Goal: Transaction & Acquisition: Book appointment/travel/reservation

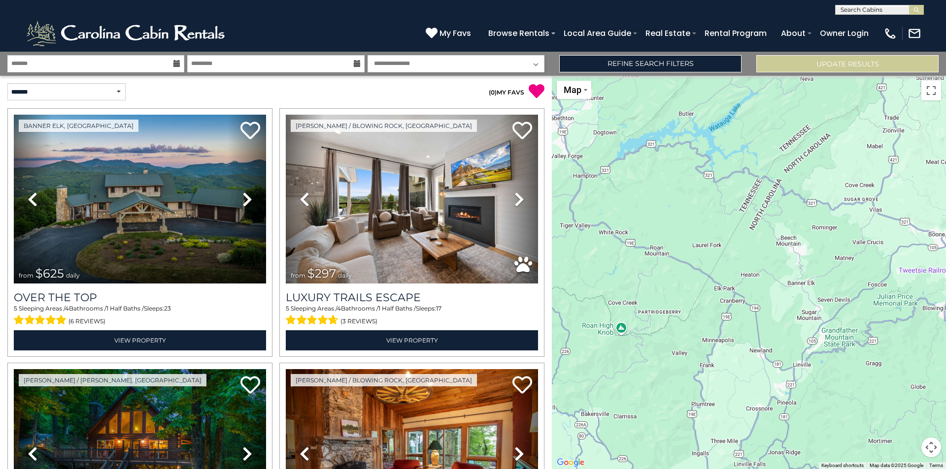
click at [891, 9] on input "text" at bounding box center [878, 12] width 86 height 10
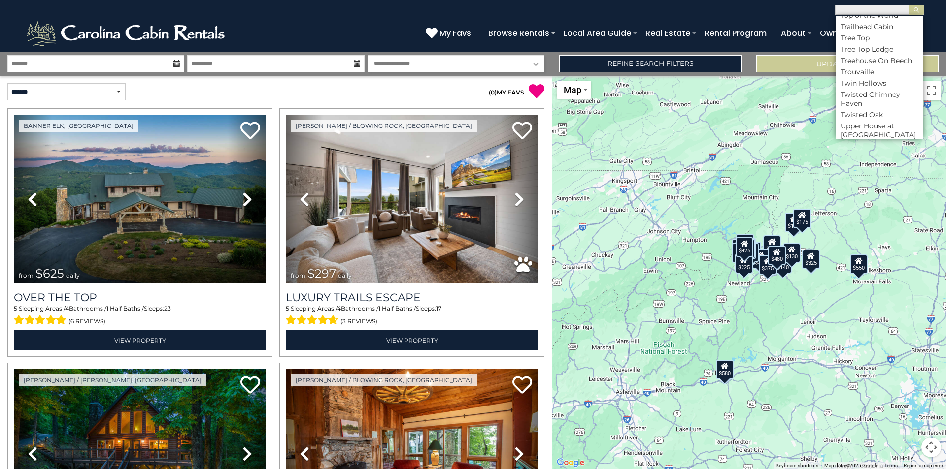
scroll to position [5025, 0]
click at [878, 15] on li "Time Well Wasted" at bounding box center [879, 10] width 88 height 9
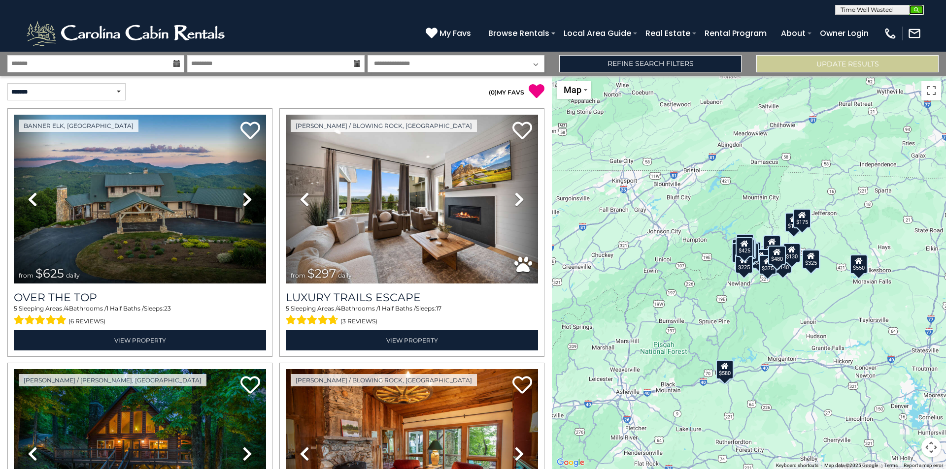
click at [915, 14] on button "submit" at bounding box center [916, 10] width 15 height 10
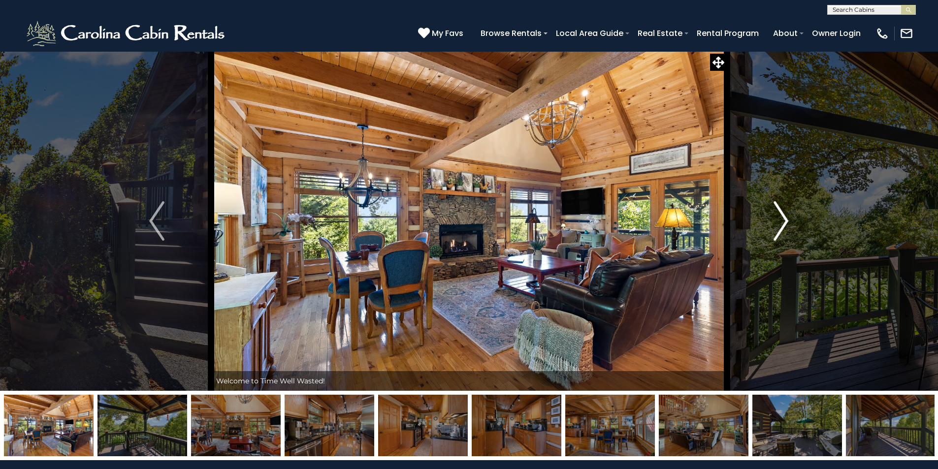
click at [789, 220] on button "Next" at bounding box center [781, 221] width 108 height 340
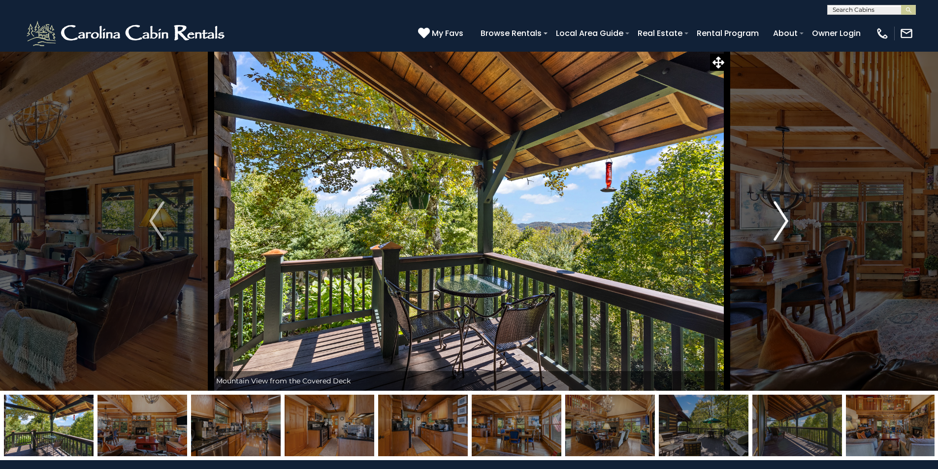
click at [789, 220] on button "Next" at bounding box center [781, 221] width 108 height 340
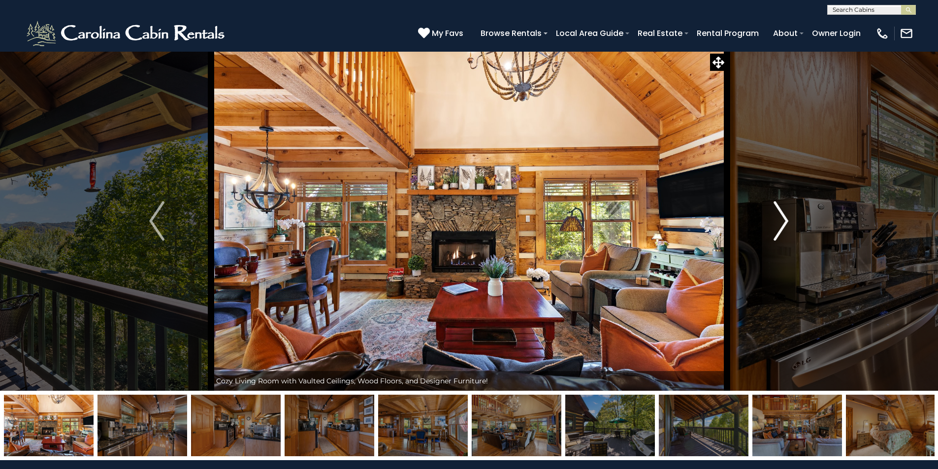
click at [789, 221] on button "Next" at bounding box center [781, 221] width 108 height 340
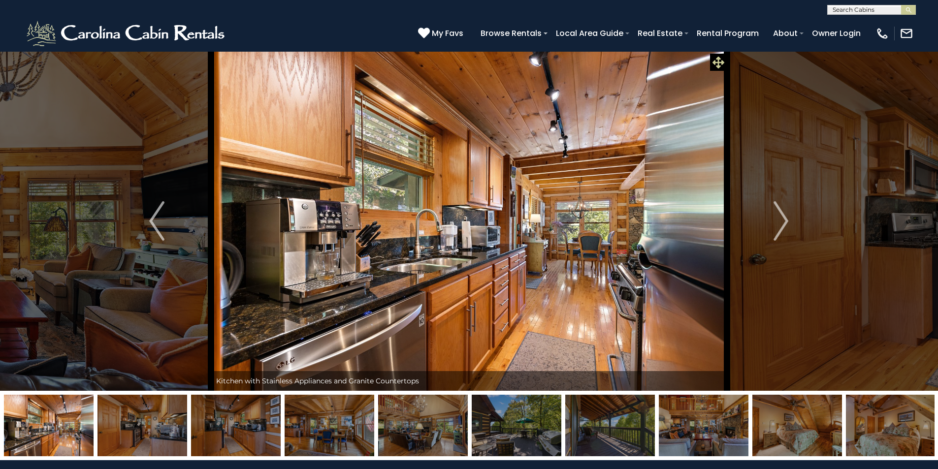
click at [717, 65] on icon at bounding box center [719, 63] width 12 height 12
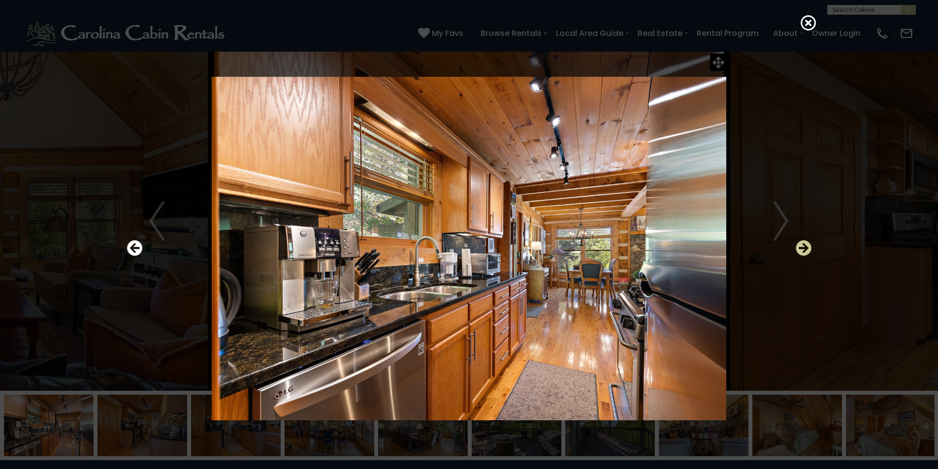
click at [804, 249] on icon "Next" at bounding box center [804, 248] width 16 height 16
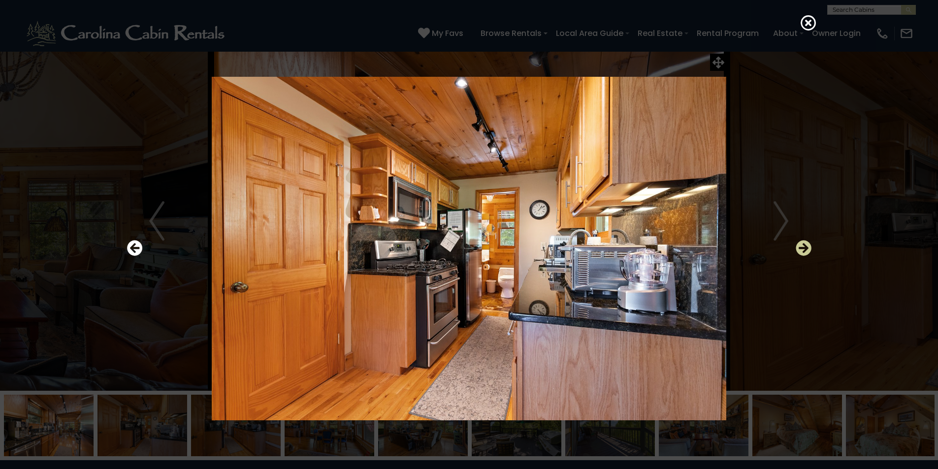
click at [804, 249] on icon "Next" at bounding box center [804, 248] width 16 height 16
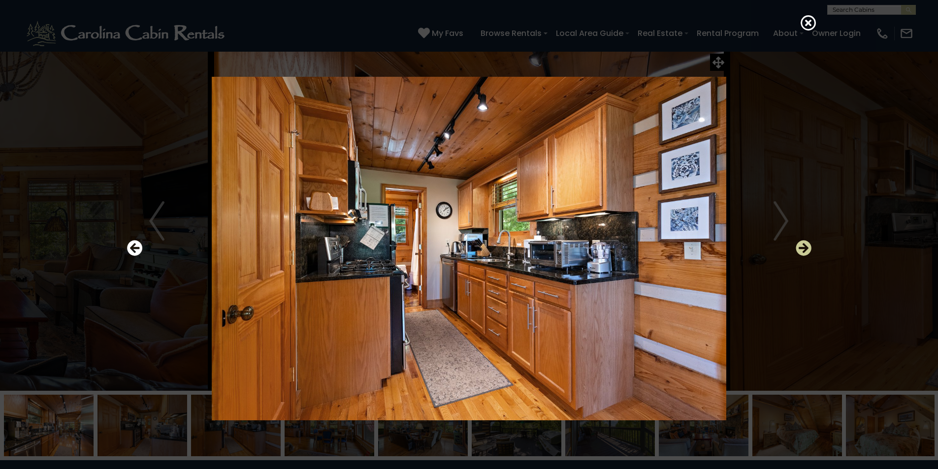
click at [802, 247] on icon "Next" at bounding box center [804, 248] width 16 height 16
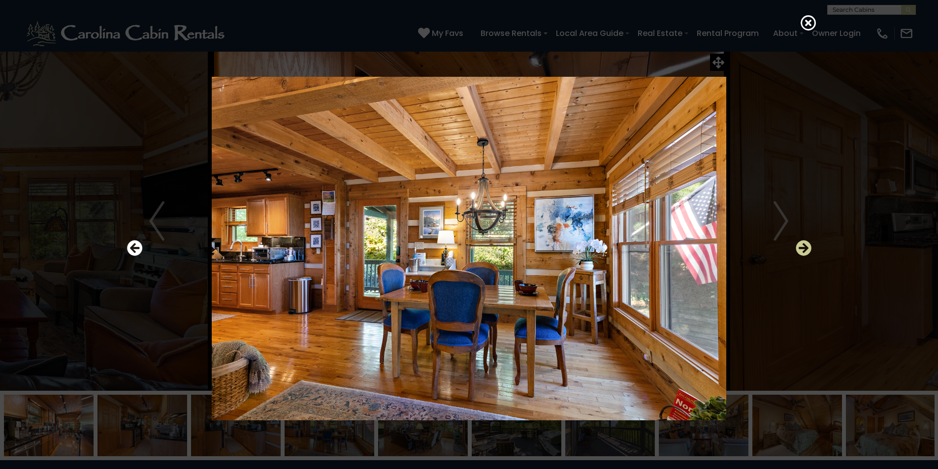
click at [802, 247] on icon "Next" at bounding box center [804, 248] width 16 height 16
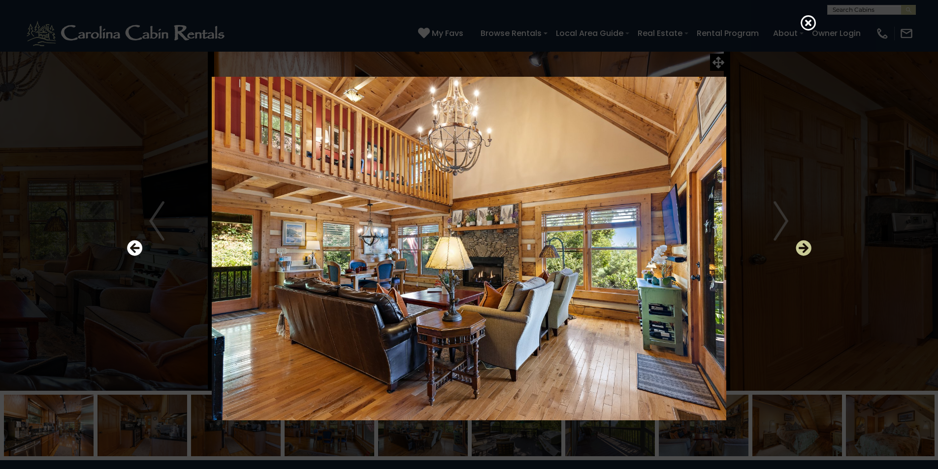
click at [802, 247] on icon "Next" at bounding box center [804, 248] width 16 height 16
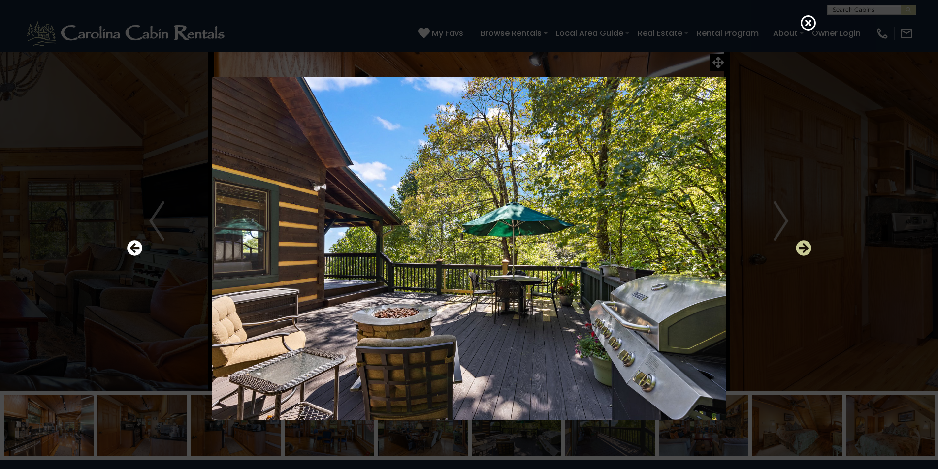
click at [804, 249] on icon "Next" at bounding box center [804, 248] width 16 height 16
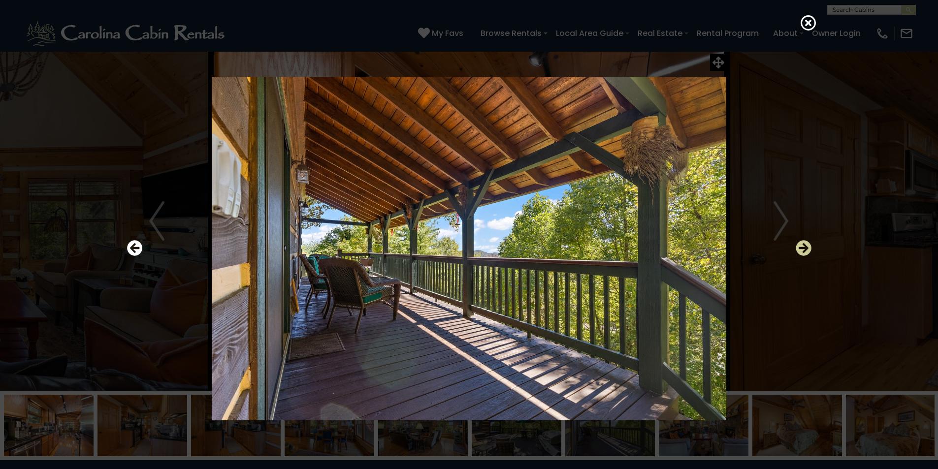
click at [804, 249] on icon "Next" at bounding box center [804, 248] width 16 height 16
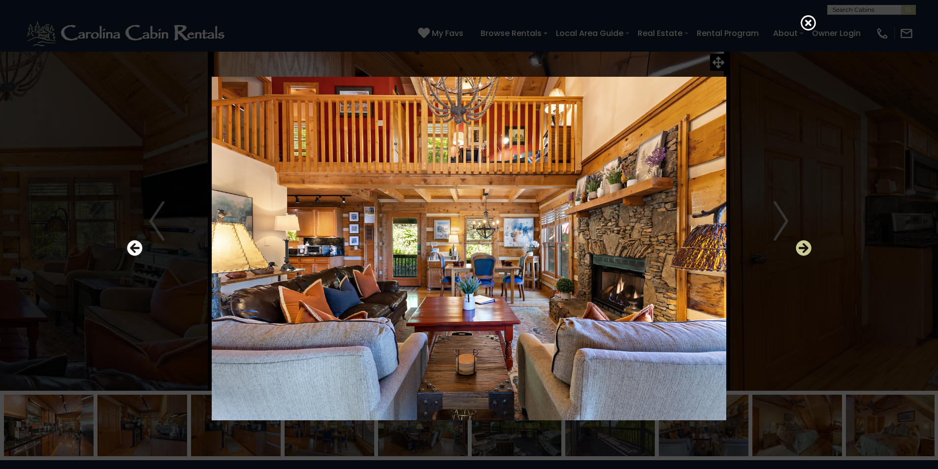
click at [804, 249] on icon "Next" at bounding box center [804, 248] width 16 height 16
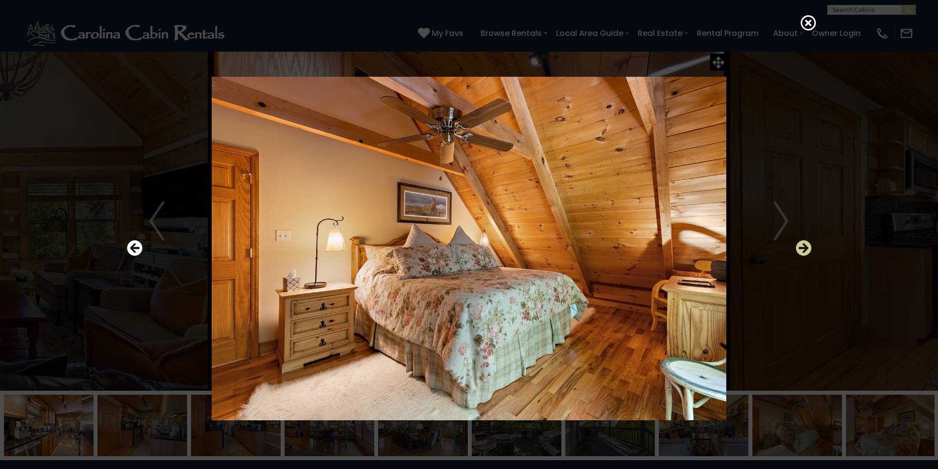
click at [804, 249] on icon "Next" at bounding box center [804, 248] width 16 height 16
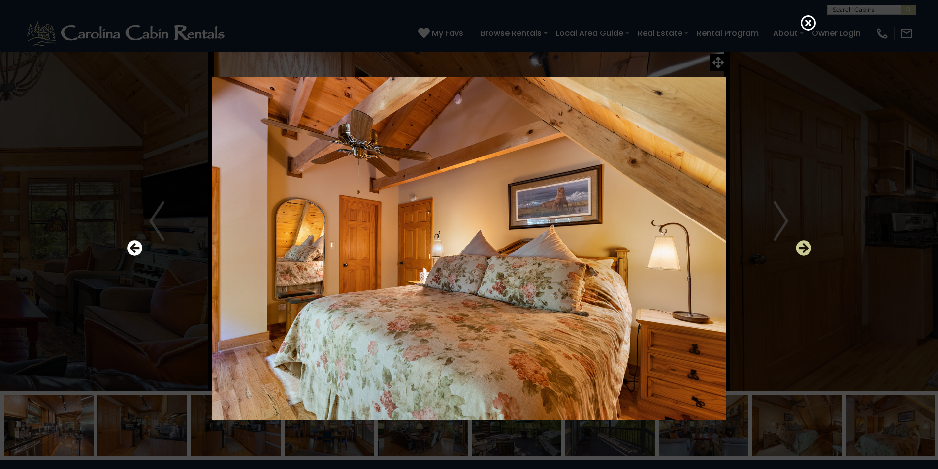
click at [804, 249] on icon "Next" at bounding box center [804, 248] width 16 height 16
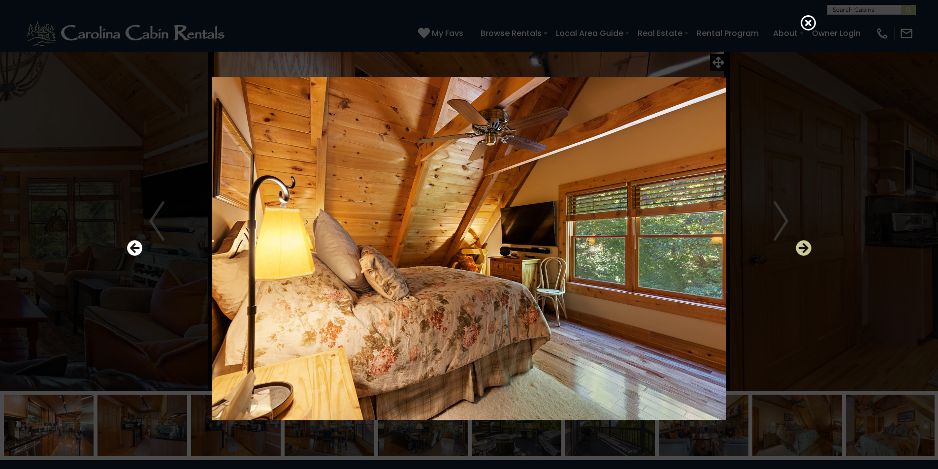
click at [804, 249] on icon "Next" at bounding box center [804, 248] width 16 height 16
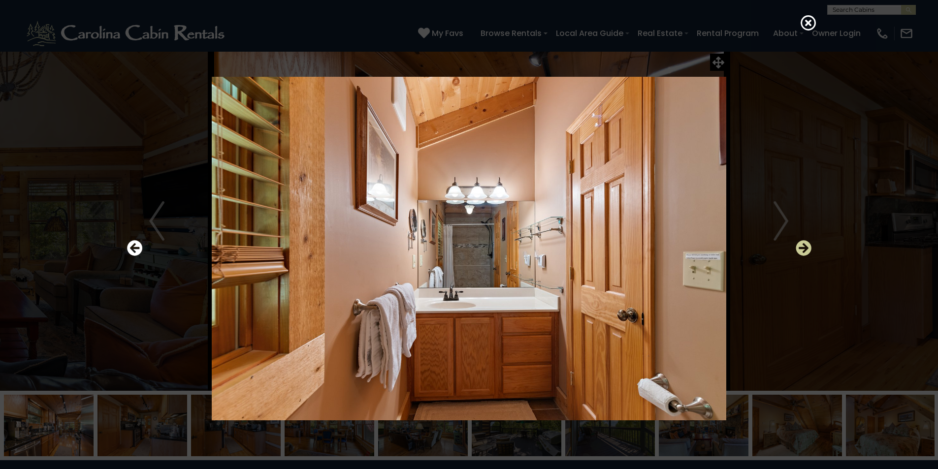
click at [804, 249] on icon "Next" at bounding box center [804, 248] width 16 height 16
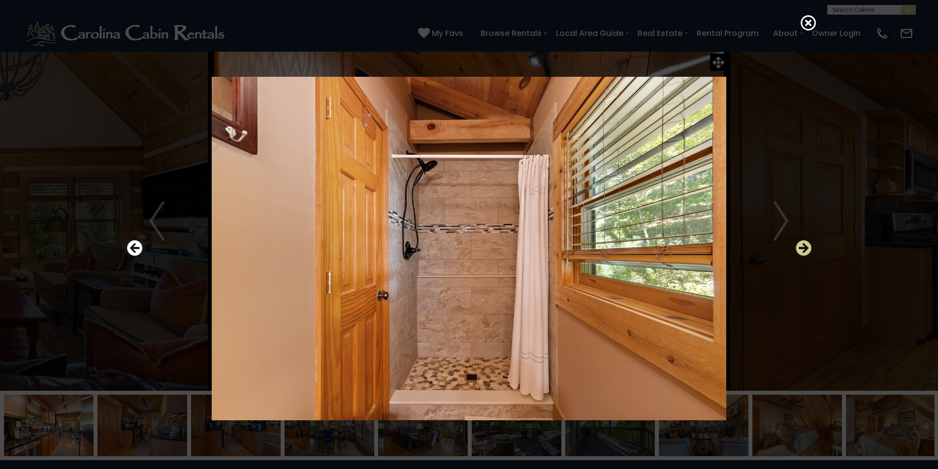
click at [804, 249] on icon "Next" at bounding box center [804, 248] width 16 height 16
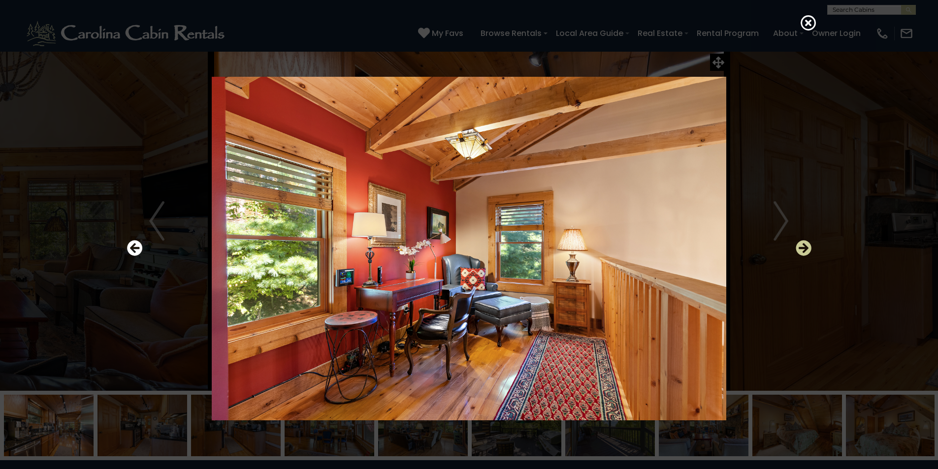
click at [804, 249] on icon "Next" at bounding box center [804, 248] width 16 height 16
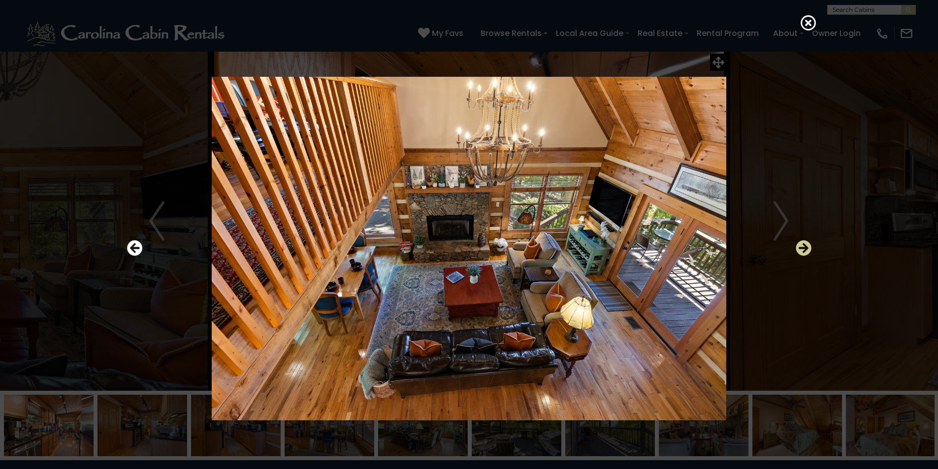
click at [804, 249] on icon "Next" at bounding box center [804, 248] width 16 height 16
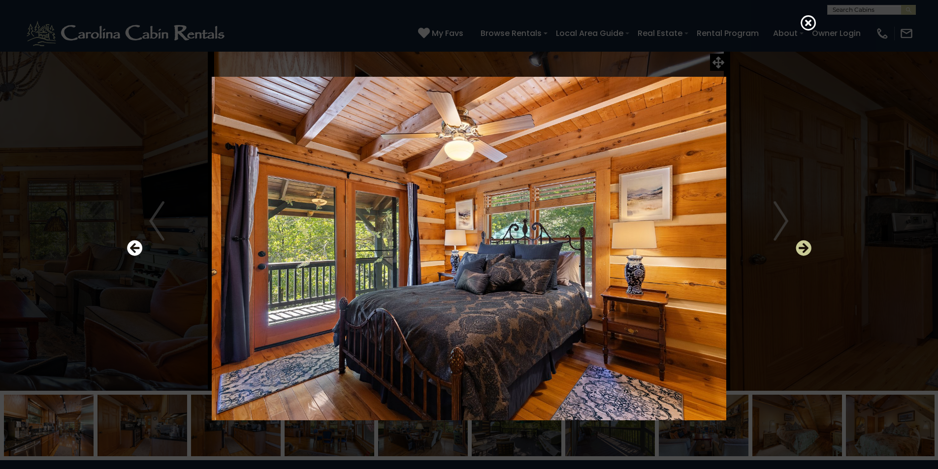
click at [801, 244] on icon "Next" at bounding box center [804, 248] width 16 height 16
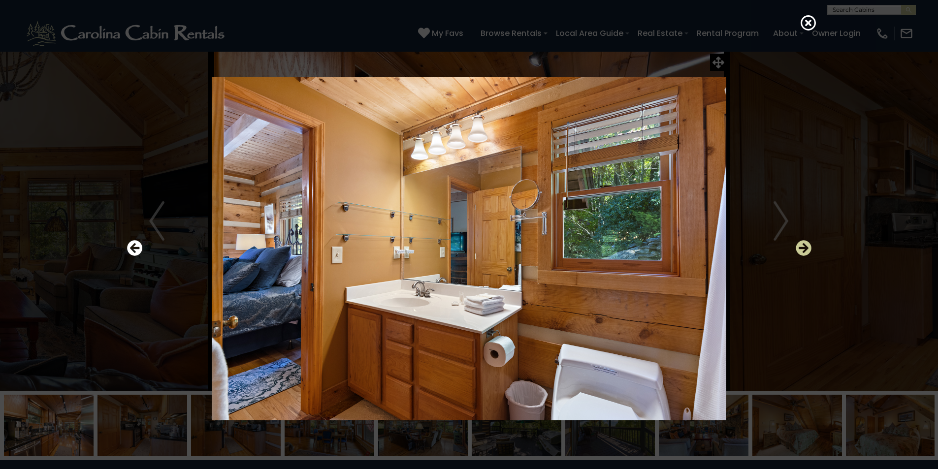
click at [801, 248] on icon "Next" at bounding box center [804, 248] width 16 height 16
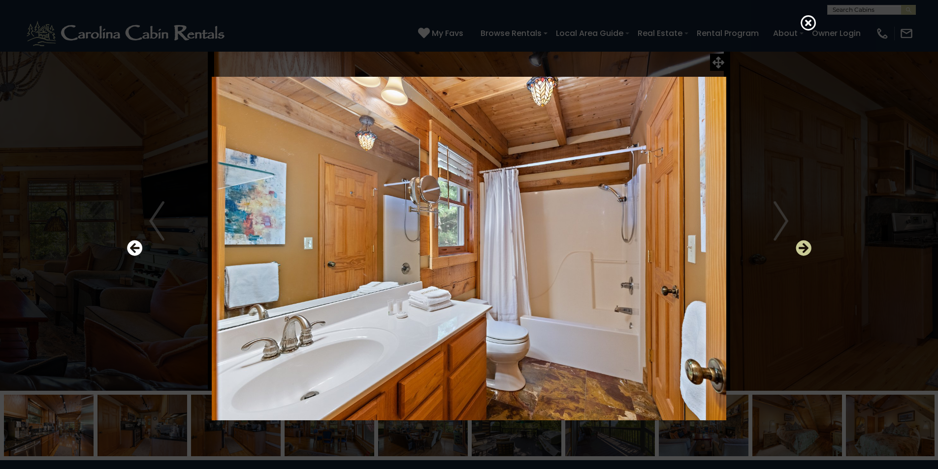
click at [801, 248] on icon "Next" at bounding box center [804, 248] width 16 height 16
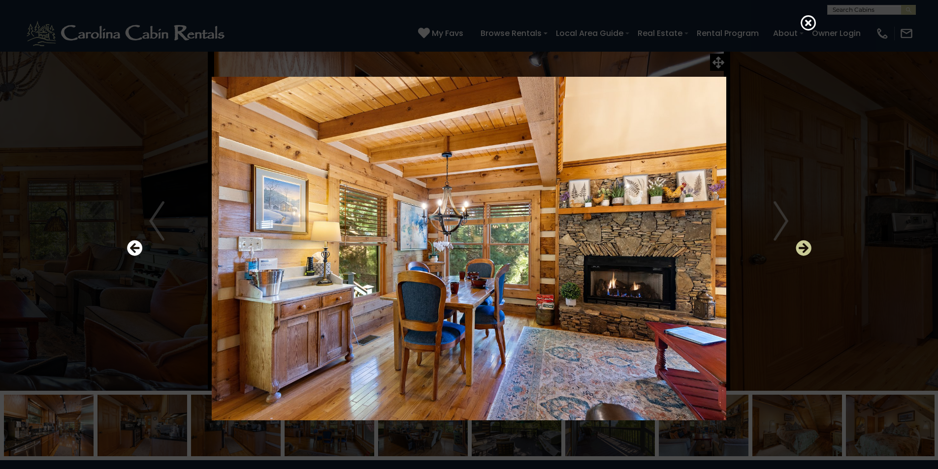
click at [801, 248] on icon "Next" at bounding box center [804, 248] width 16 height 16
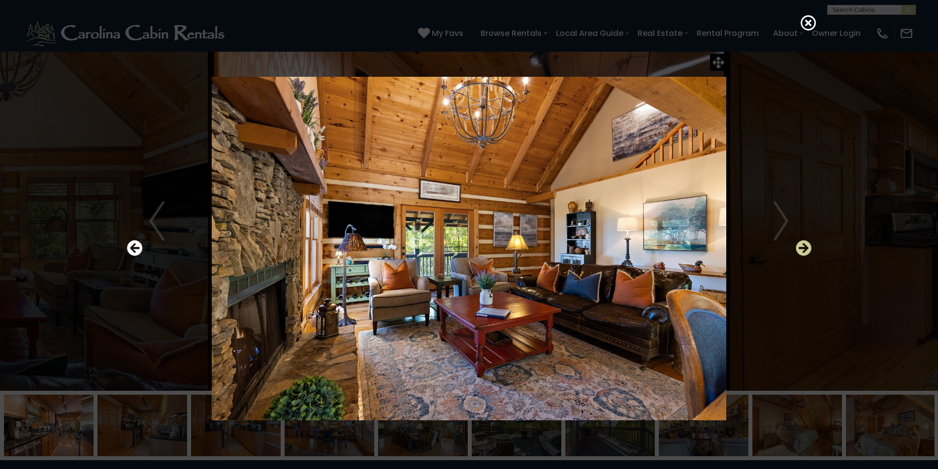
click at [801, 248] on icon "Next" at bounding box center [804, 248] width 16 height 16
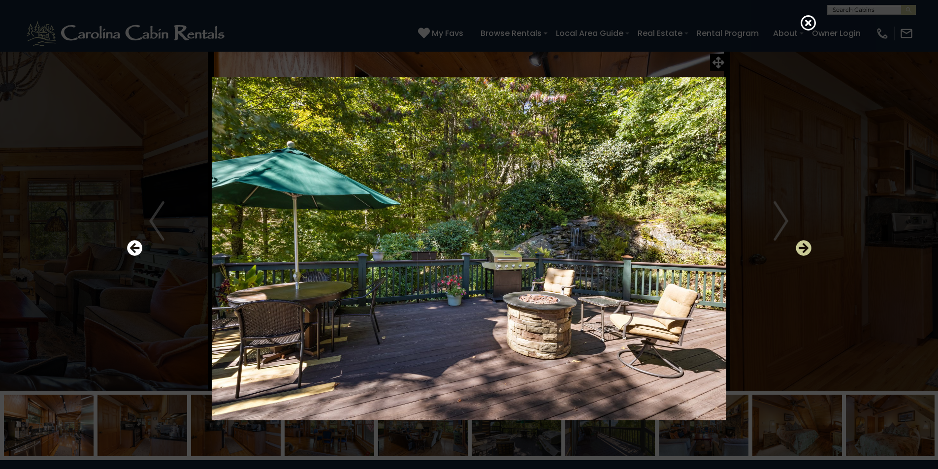
click at [801, 248] on icon "Next" at bounding box center [804, 248] width 16 height 16
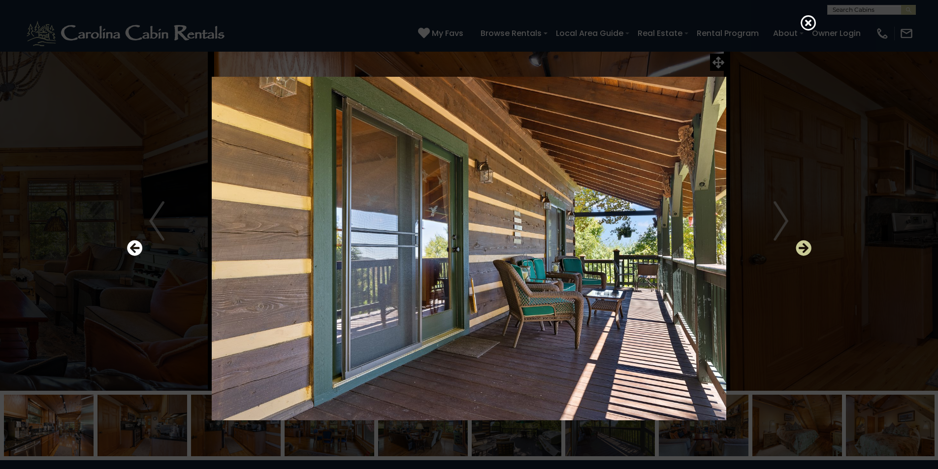
click at [801, 248] on icon "Next" at bounding box center [804, 248] width 16 height 16
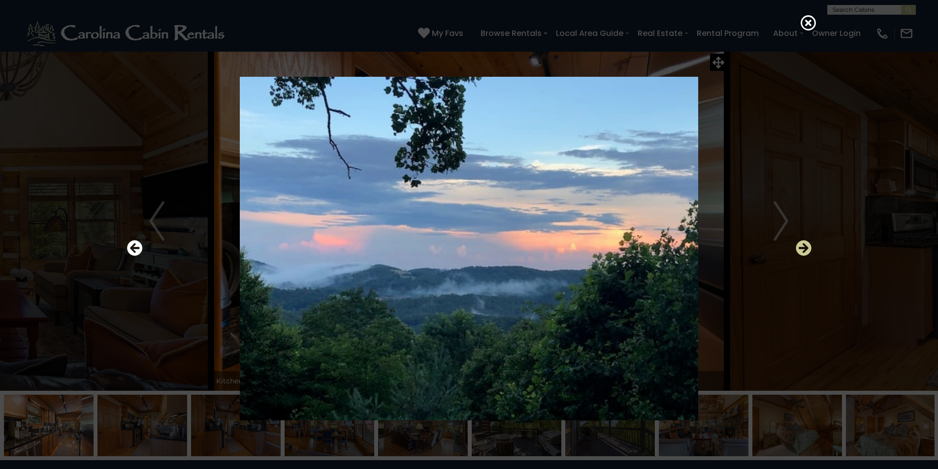
click at [801, 248] on icon "Next" at bounding box center [804, 248] width 16 height 16
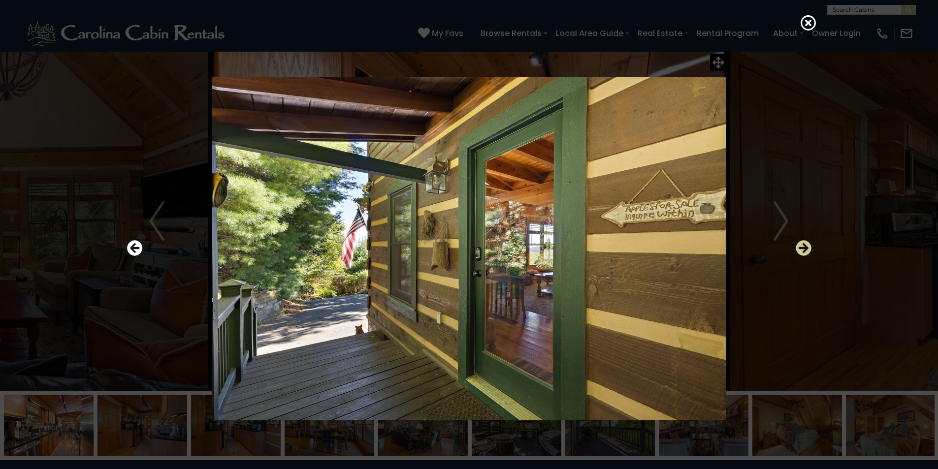
click at [801, 248] on icon "Next" at bounding box center [804, 248] width 16 height 16
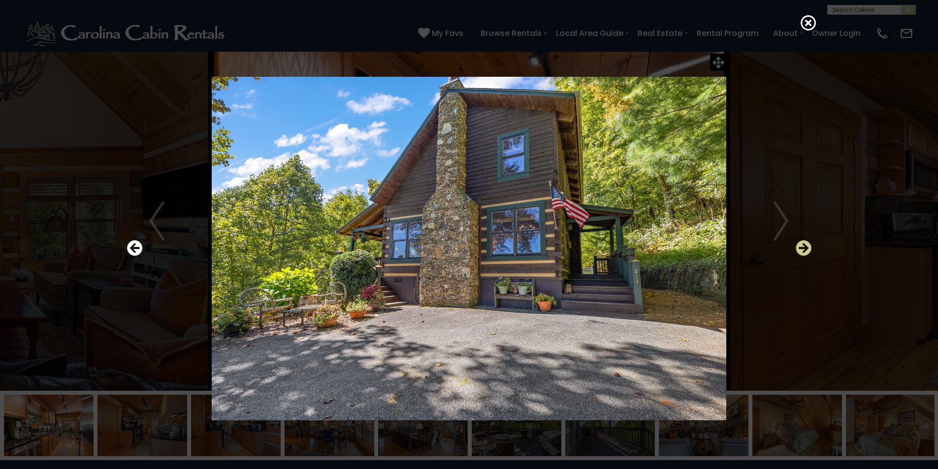
click at [801, 248] on icon "Next" at bounding box center [804, 248] width 16 height 16
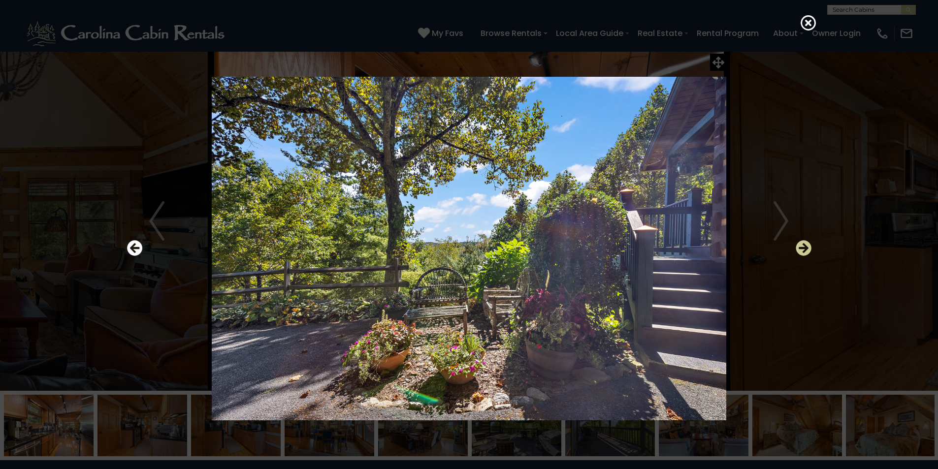
click at [801, 248] on icon "Next" at bounding box center [804, 248] width 16 height 16
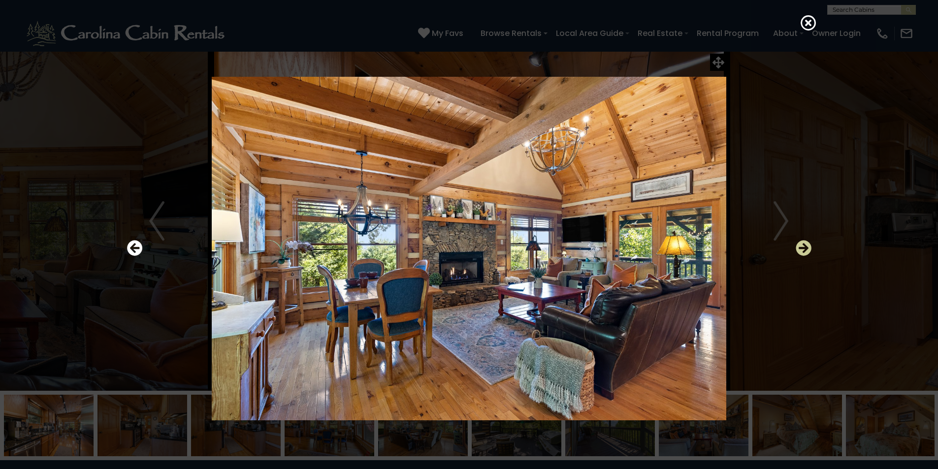
click at [801, 248] on icon "Next" at bounding box center [804, 248] width 16 height 16
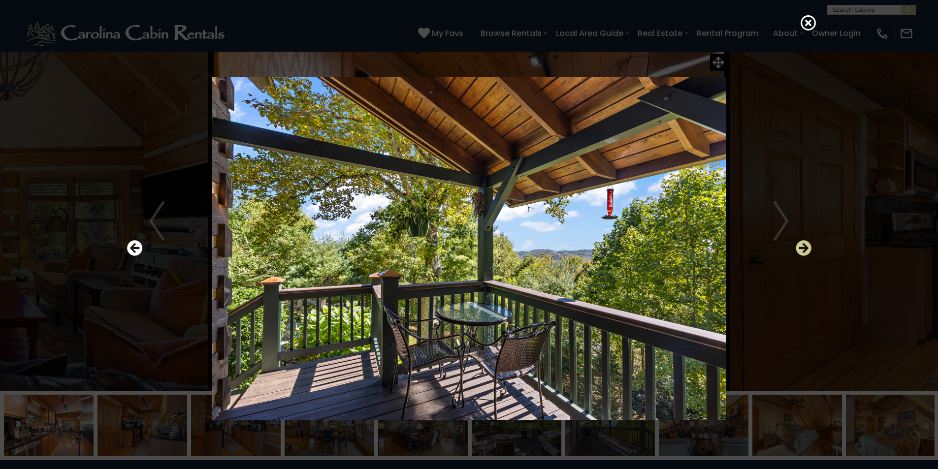
click at [801, 248] on icon "Next" at bounding box center [804, 248] width 16 height 16
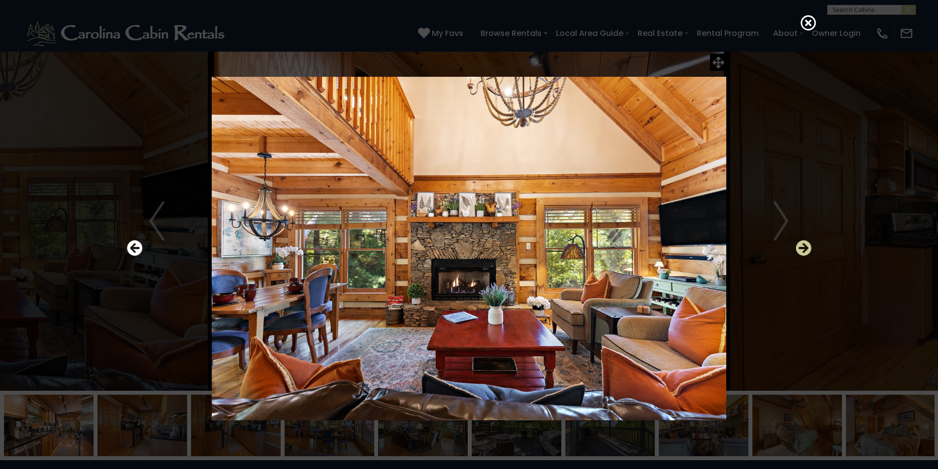
click at [801, 248] on icon "Next" at bounding box center [804, 248] width 16 height 16
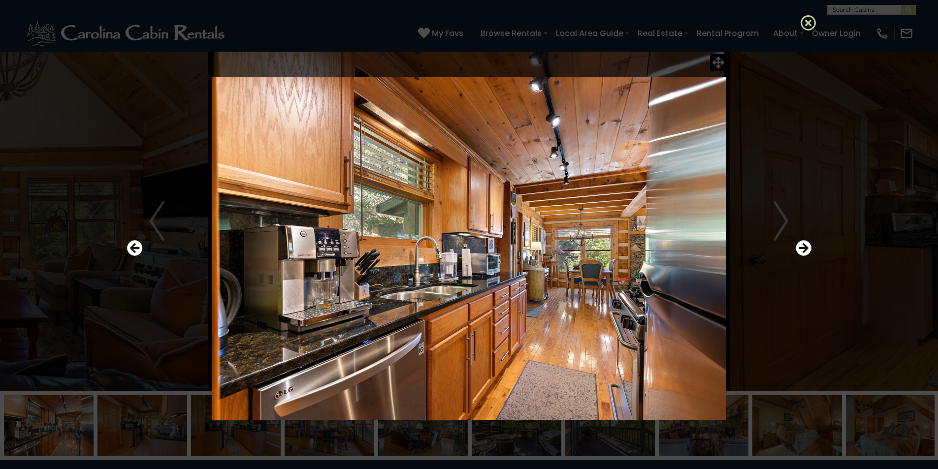
click at [807, 22] on icon at bounding box center [809, 23] width 16 height 16
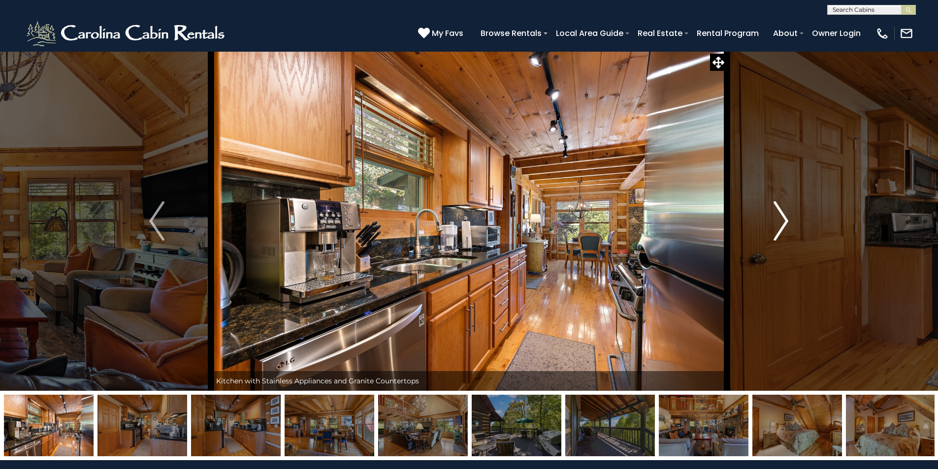
click at [786, 220] on img "Next" at bounding box center [781, 220] width 15 height 39
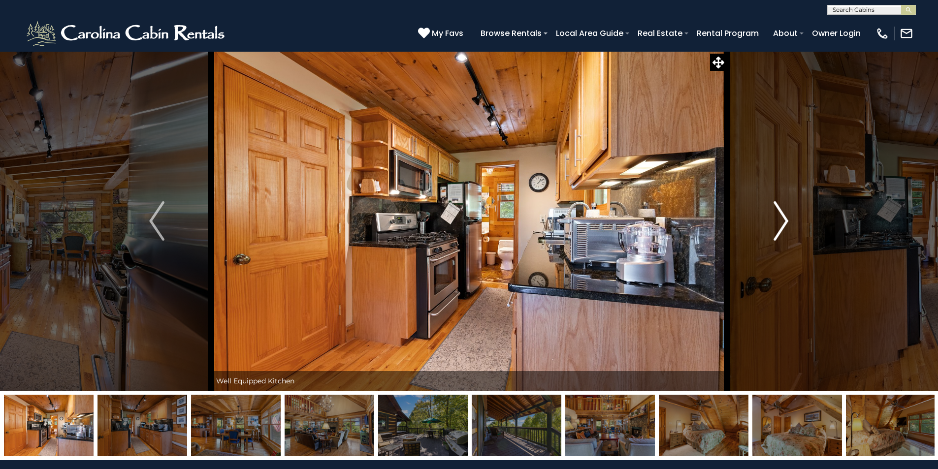
click at [785, 220] on img "Next" at bounding box center [781, 220] width 15 height 39
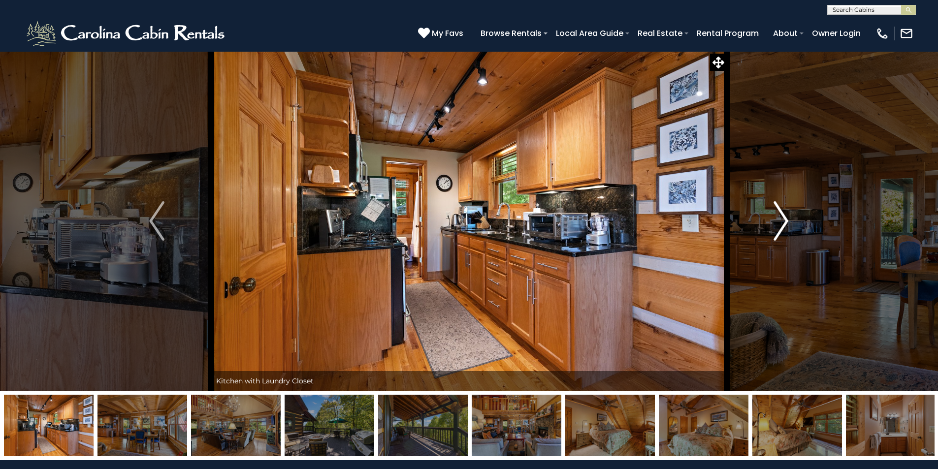
click at [785, 220] on img "Next" at bounding box center [781, 220] width 15 height 39
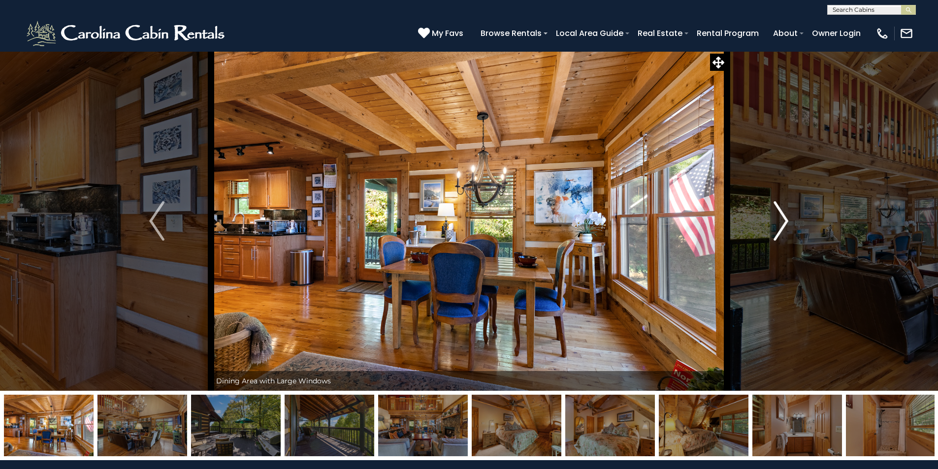
click at [785, 220] on img "Next" at bounding box center [781, 220] width 15 height 39
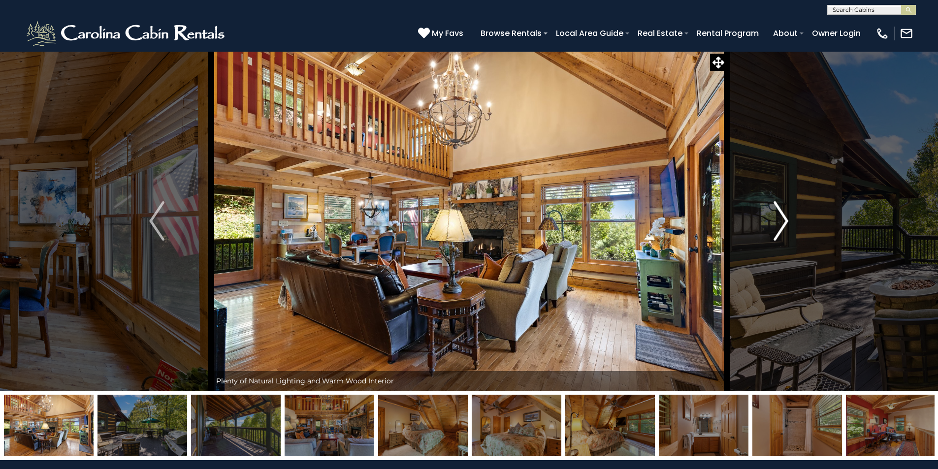
click at [785, 220] on img "Next" at bounding box center [781, 220] width 15 height 39
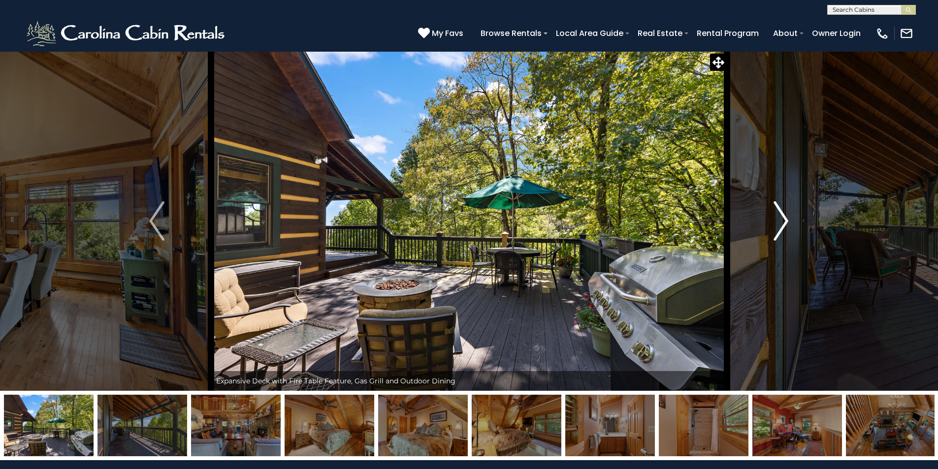
click at [785, 220] on img "Next" at bounding box center [781, 220] width 15 height 39
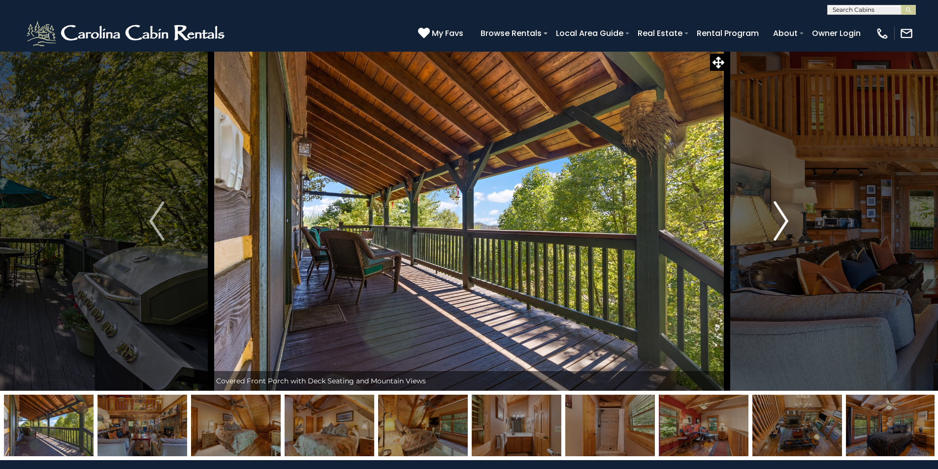
click at [784, 221] on img "Next" at bounding box center [781, 220] width 15 height 39
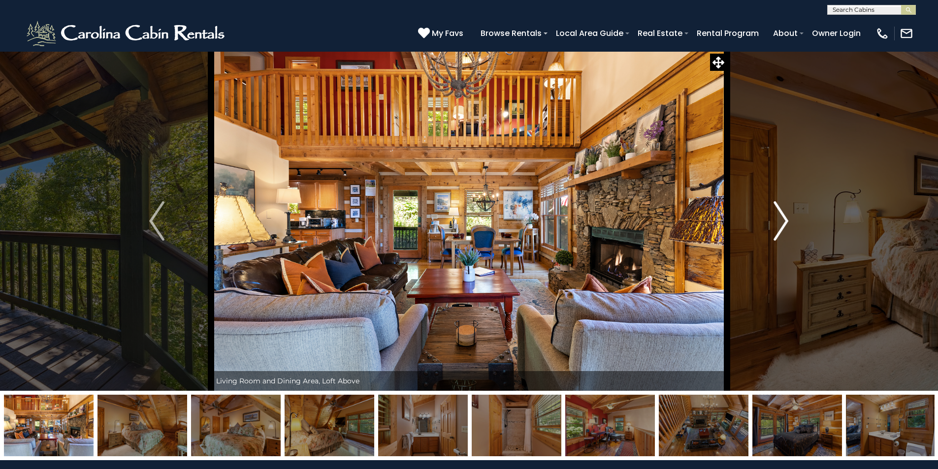
click at [786, 220] on img "Next" at bounding box center [781, 220] width 15 height 39
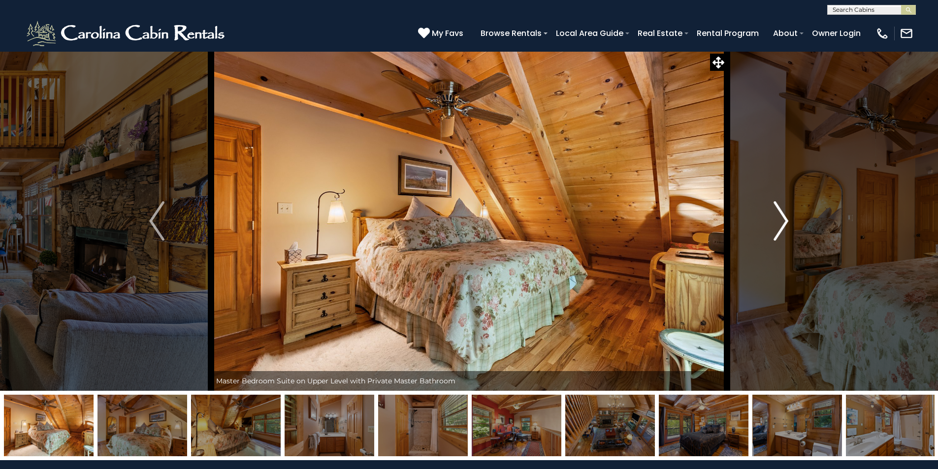
click at [786, 220] on img "Next" at bounding box center [781, 220] width 15 height 39
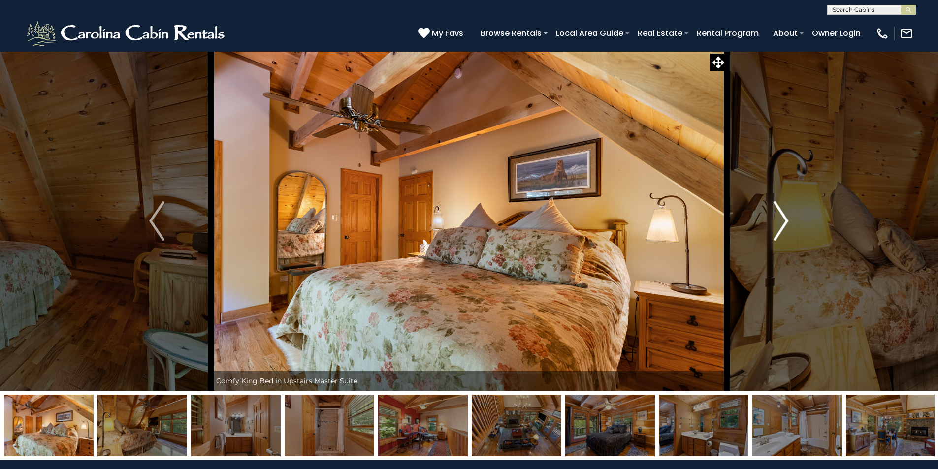
click at [786, 220] on img "Next" at bounding box center [781, 220] width 15 height 39
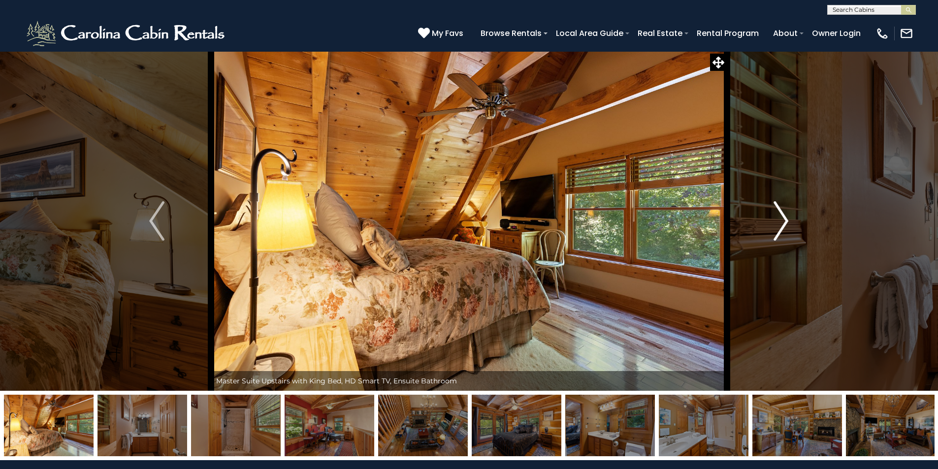
click at [786, 220] on img "Next" at bounding box center [781, 220] width 15 height 39
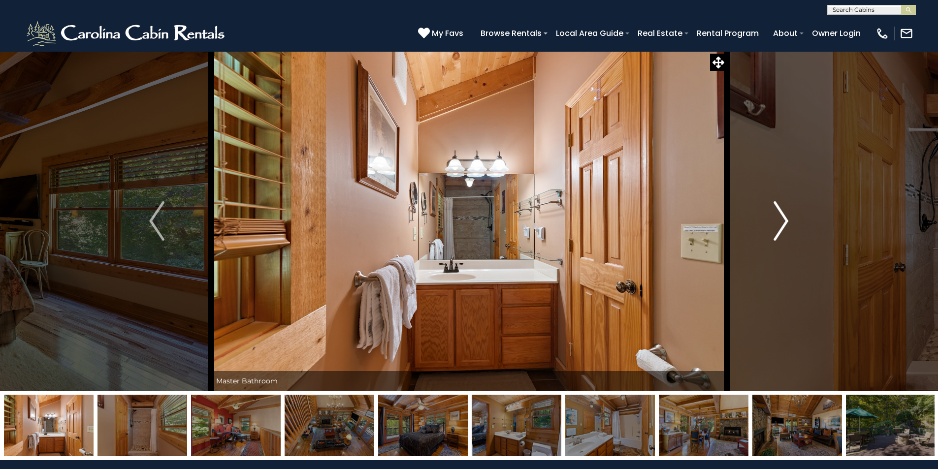
click at [786, 220] on img "Next" at bounding box center [781, 220] width 15 height 39
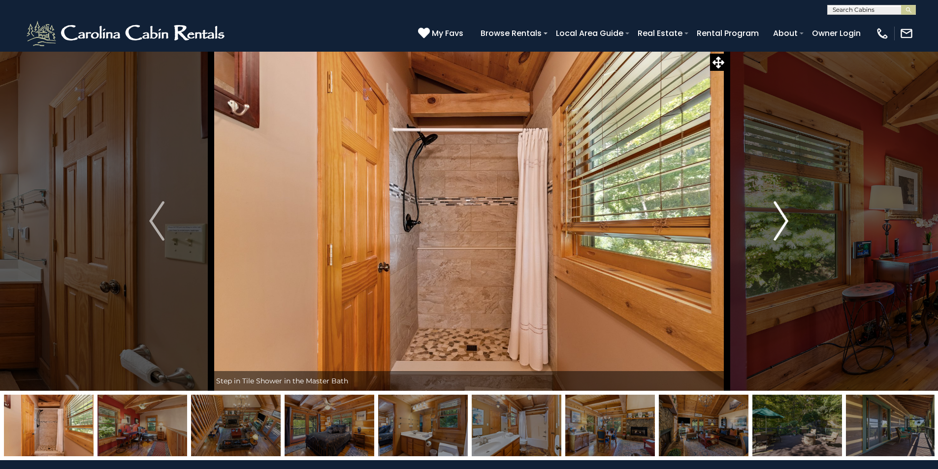
click at [786, 220] on img "Next" at bounding box center [781, 220] width 15 height 39
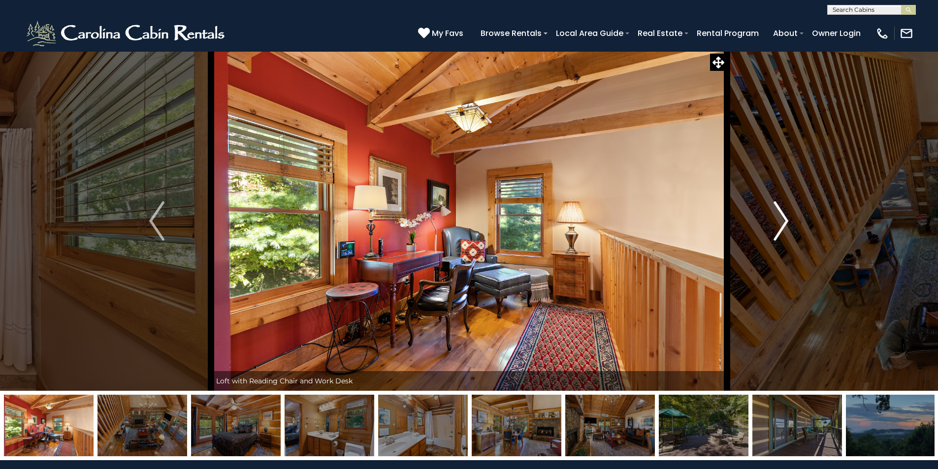
click at [786, 220] on img "Next" at bounding box center [781, 220] width 15 height 39
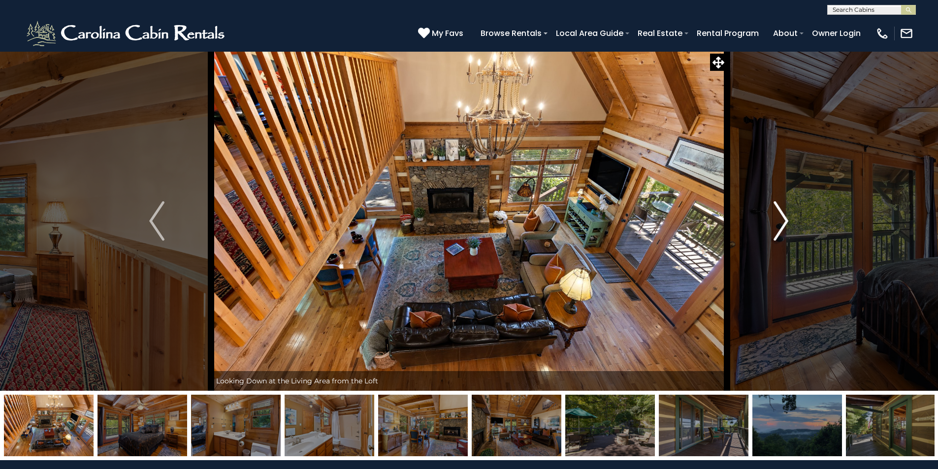
click at [786, 220] on img "Next" at bounding box center [781, 220] width 15 height 39
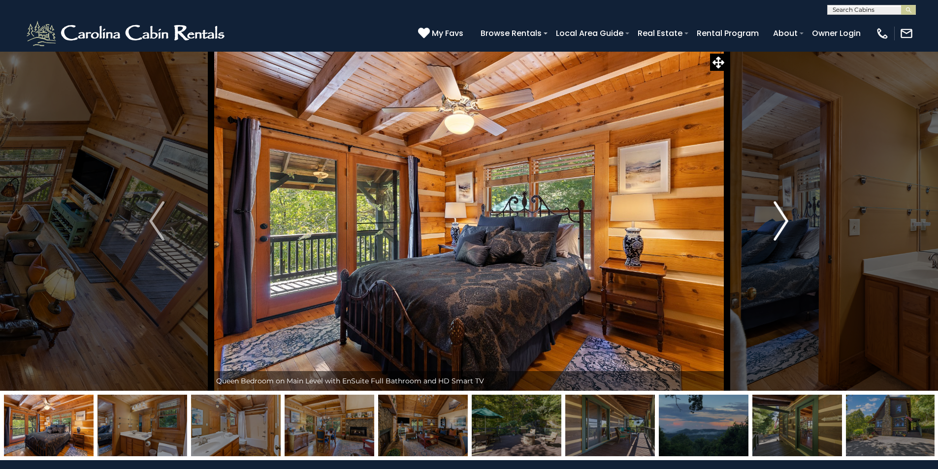
click at [786, 220] on img "Next" at bounding box center [781, 220] width 15 height 39
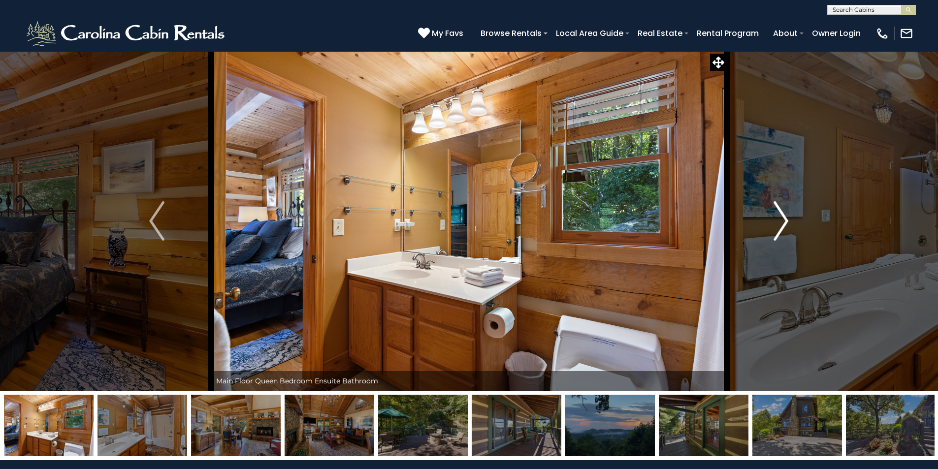
click at [788, 219] on img "Next" at bounding box center [781, 220] width 15 height 39
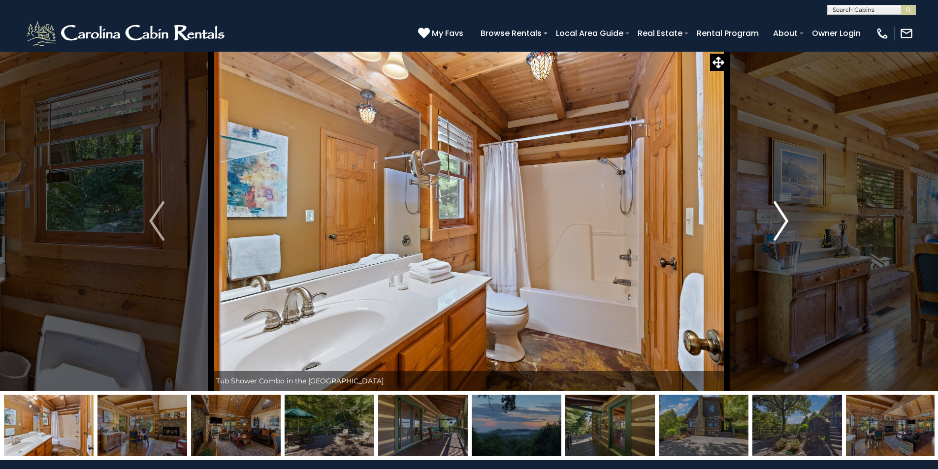
click at [788, 219] on img "Next" at bounding box center [781, 220] width 15 height 39
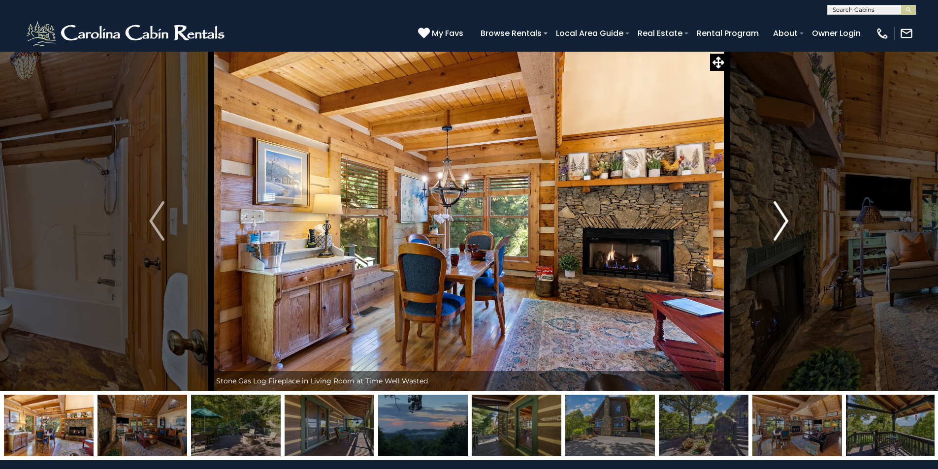
click at [788, 219] on img "Next" at bounding box center [781, 220] width 15 height 39
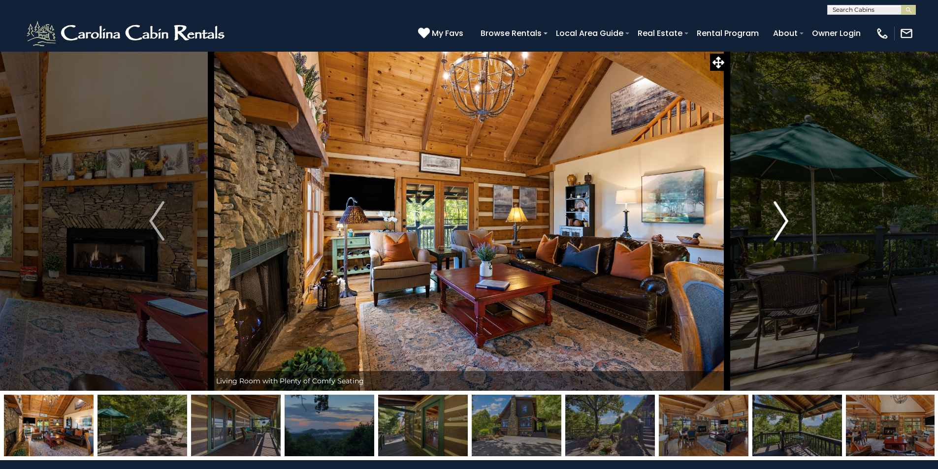
click at [786, 219] on img "Next" at bounding box center [781, 220] width 15 height 39
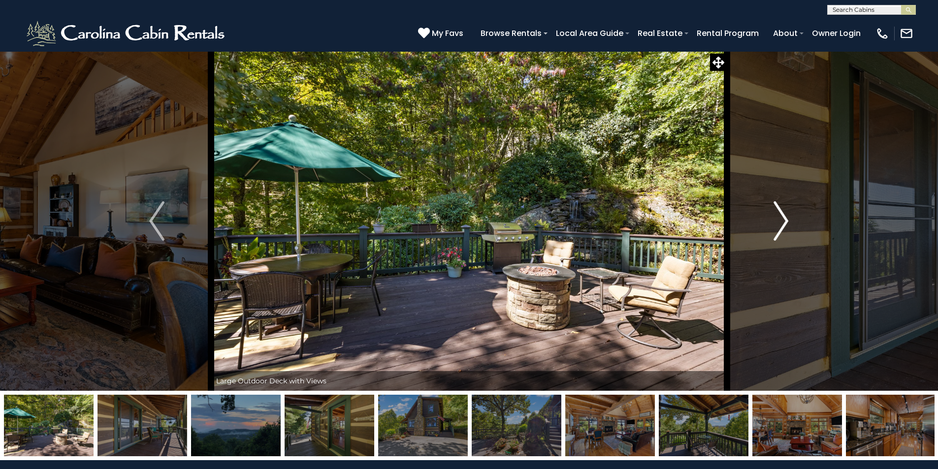
click at [790, 221] on button "Next" at bounding box center [781, 221] width 108 height 340
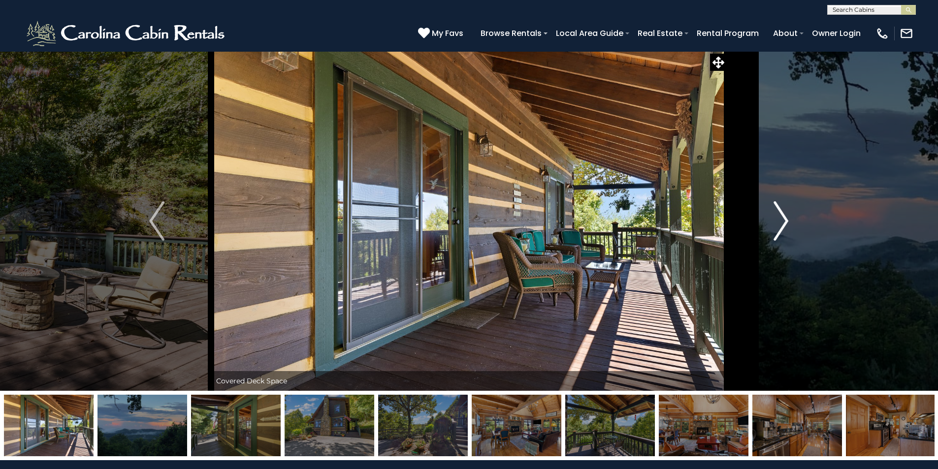
click at [790, 221] on button "Next" at bounding box center [781, 221] width 108 height 340
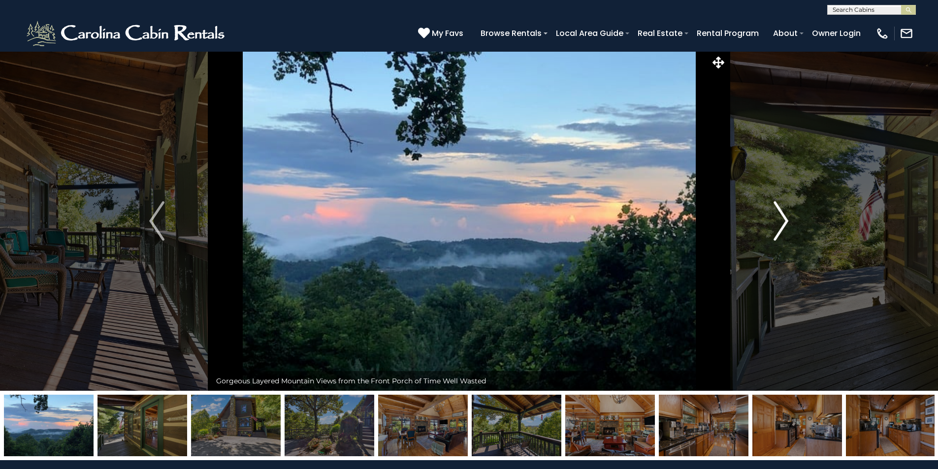
click at [790, 221] on button "Next" at bounding box center [781, 221] width 108 height 340
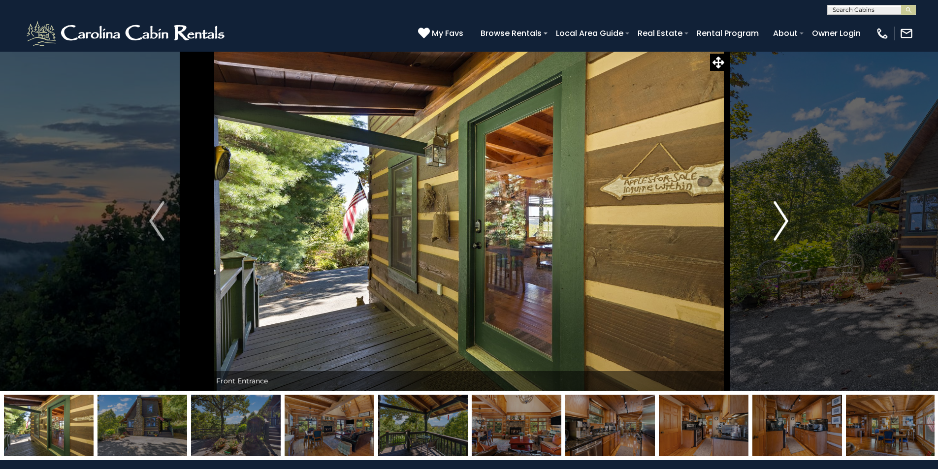
click at [790, 221] on button "Next" at bounding box center [781, 221] width 108 height 340
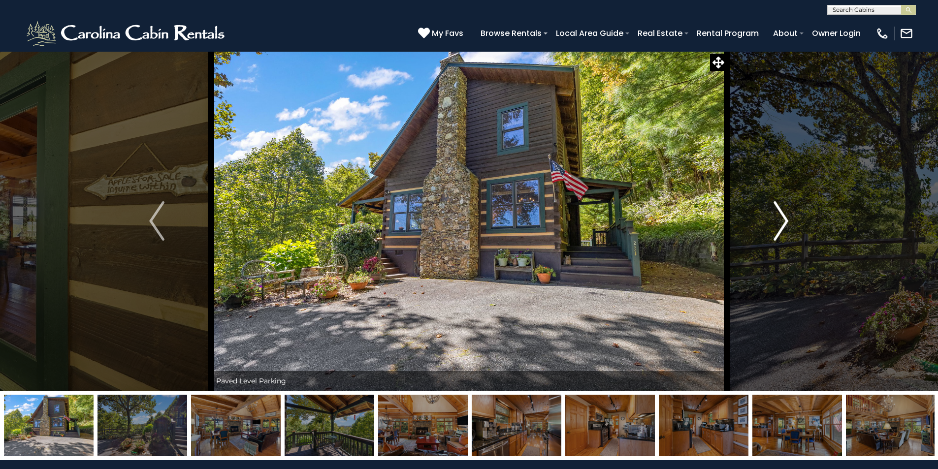
click at [790, 221] on button "Next" at bounding box center [781, 221] width 108 height 340
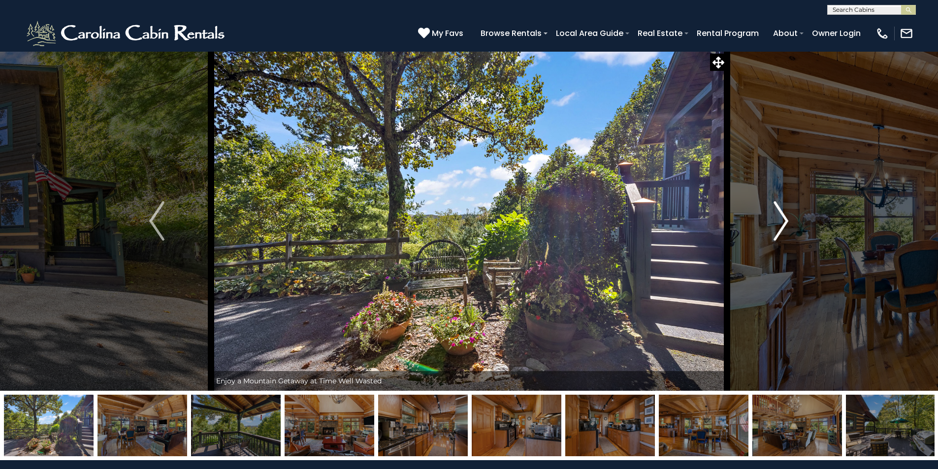
click at [790, 221] on button "Next" at bounding box center [781, 221] width 108 height 340
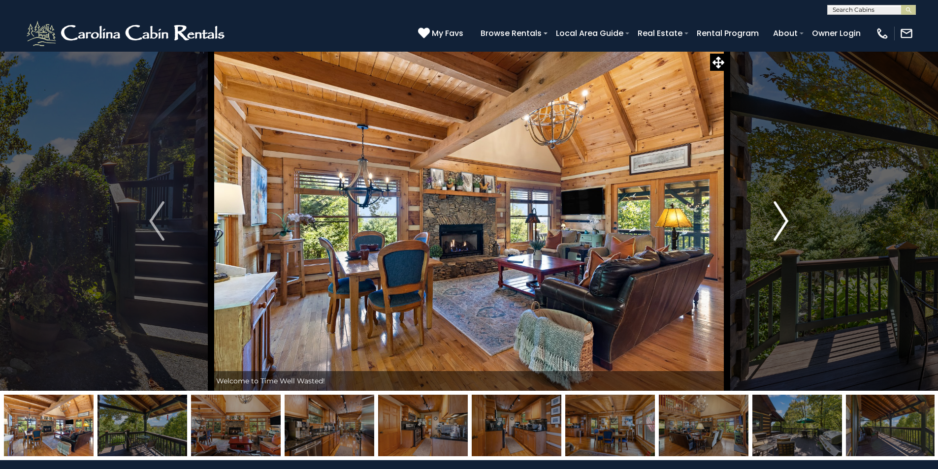
click at [786, 220] on img "Next" at bounding box center [781, 220] width 15 height 39
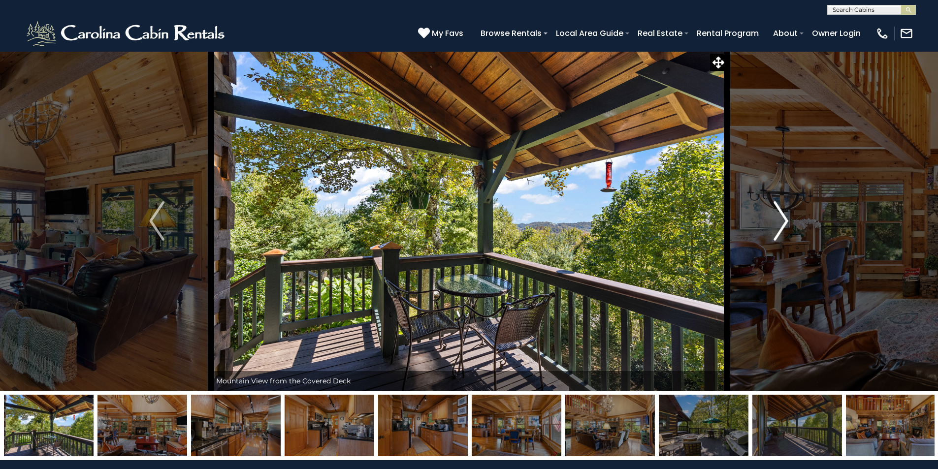
click at [786, 220] on img "Next" at bounding box center [781, 220] width 15 height 39
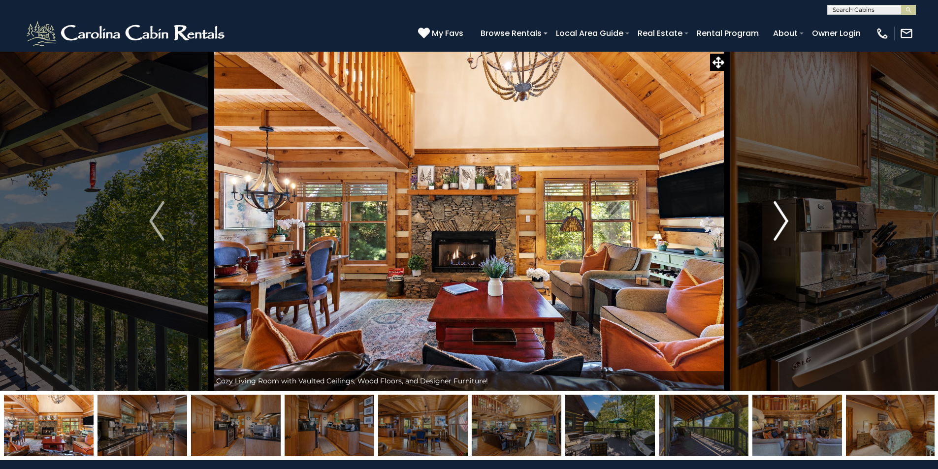
click at [786, 220] on img "Next" at bounding box center [781, 220] width 15 height 39
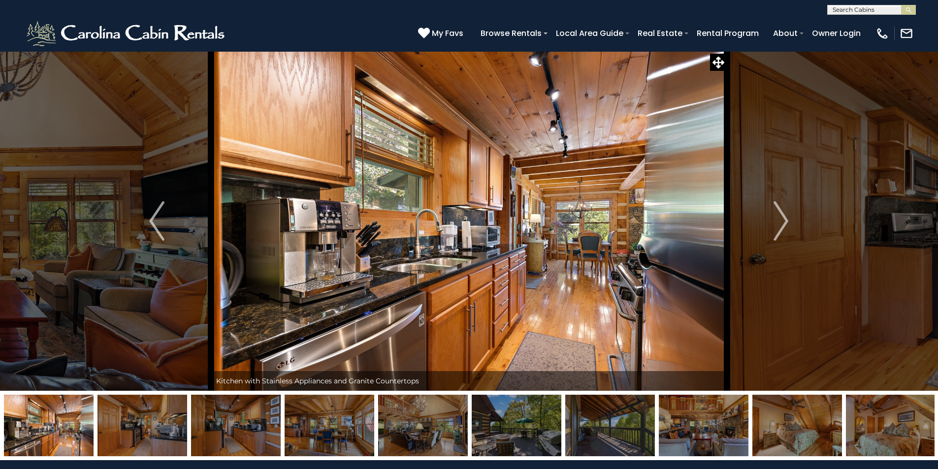
click at [339, 256] on img at bounding box center [469, 221] width 516 height 340
